Goal: Find specific fact: Find specific fact

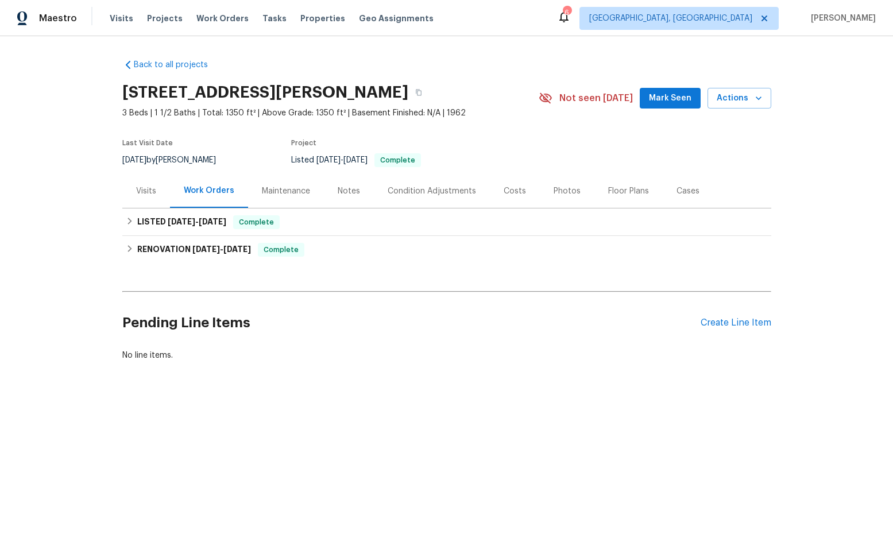
click at [143, 201] on div "Visits" at bounding box center [146, 191] width 48 height 34
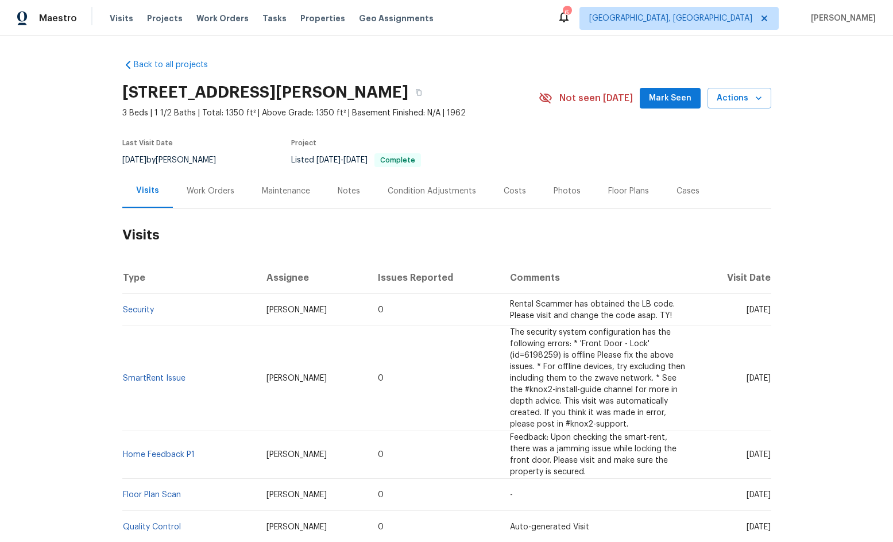
scroll to position [249, 0]
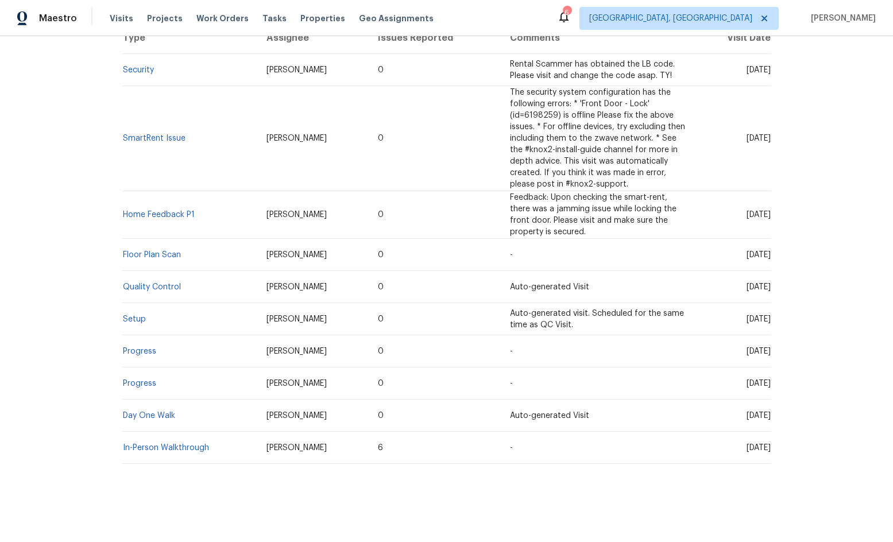
click at [134, 303] on td "Setup" at bounding box center [190, 319] width 136 height 32
click at [134, 305] on td "Setup" at bounding box center [190, 319] width 136 height 32
click at [134, 315] on link "Setup" at bounding box center [134, 319] width 23 height 8
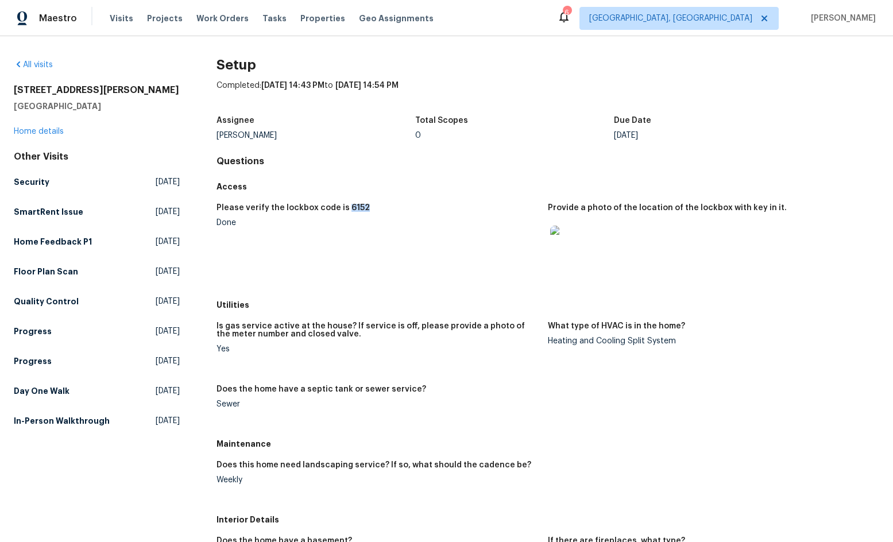
drag, startPoint x: 341, startPoint y: 204, endPoint x: 365, endPoint y: 210, distance: 25.4
click at [365, 210] on div "Please verify the lockbox code is 6152" at bounding box center [378, 211] width 322 height 15
